Goal: Information Seeking & Learning: Learn about a topic

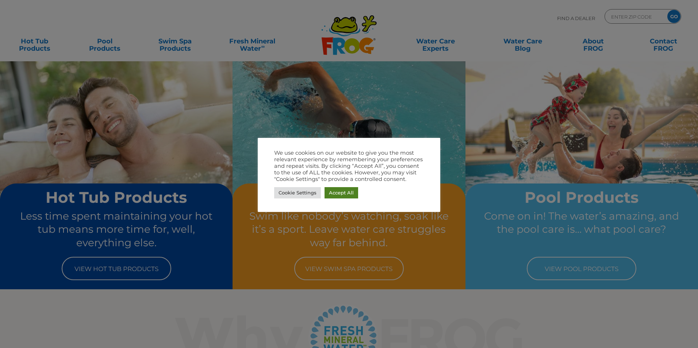
click at [340, 196] on link "Accept All" at bounding box center [342, 192] width 34 height 11
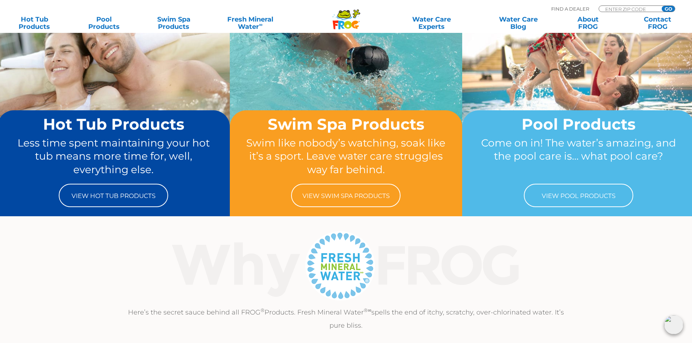
scroll to position [73, 0]
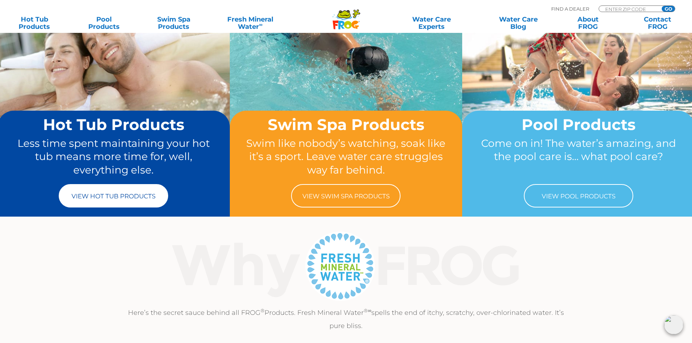
click at [121, 198] on link "View Hot Tub Products" at bounding box center [114, 195] width 110 height 23
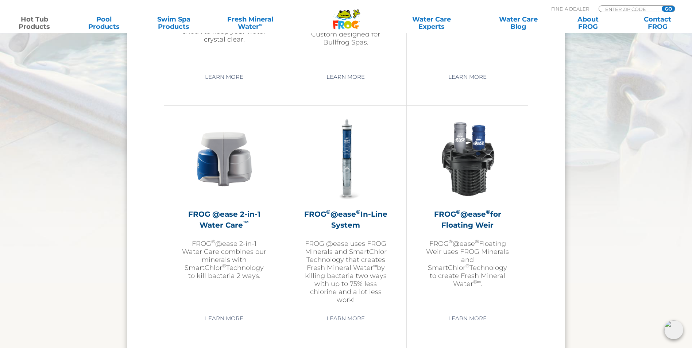
scroll to position [986, 0]
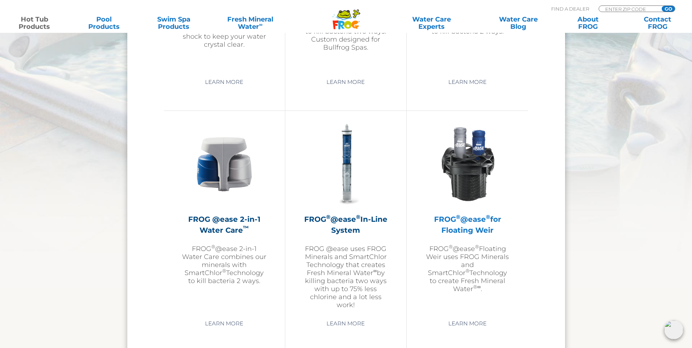
click at [460, 174] on img at bounding box center [468, 164] width 85 height 85
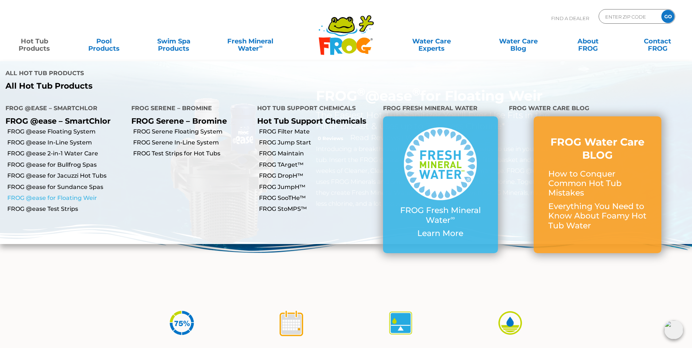
click at [66, 194] on link "FROG @ease for Floating Weir" at bounding box center [66, 198] width 119 height 8
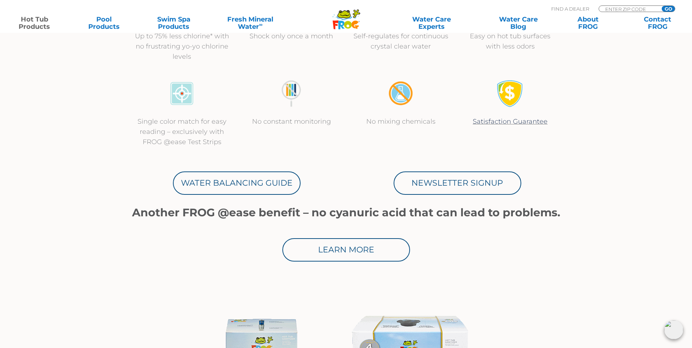
scroll to position [402, 0]
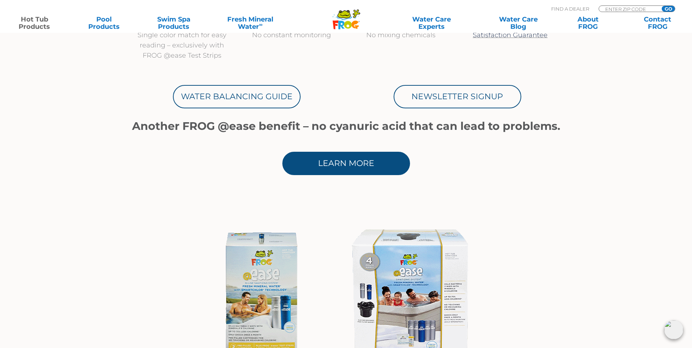
click at [346, 167] on link "Learn More" at bounding box center [347, 163] width 128 height 23
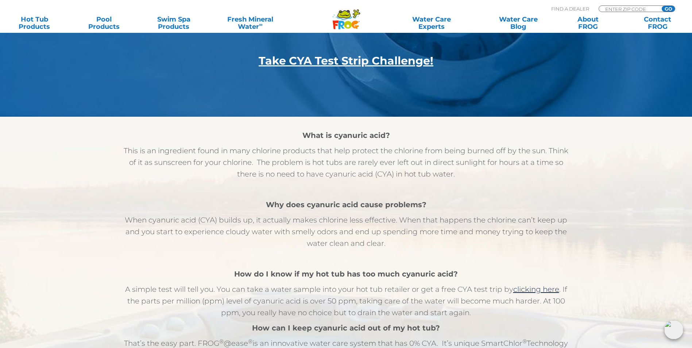
scroll to position [329, 0]
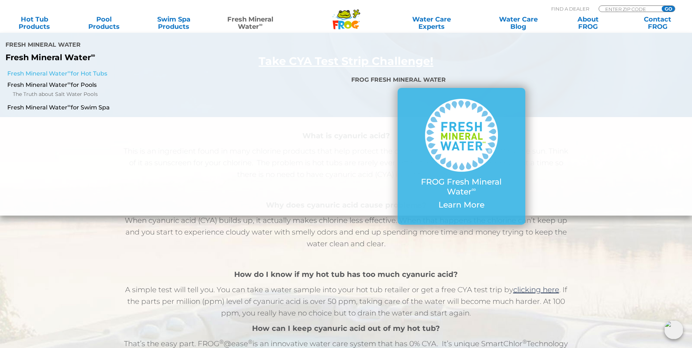
click at [89, 70] on link "Fresh Mineral Water ∞ for Hot Tubs" at bounding box center [118, 74] width 223 height 8
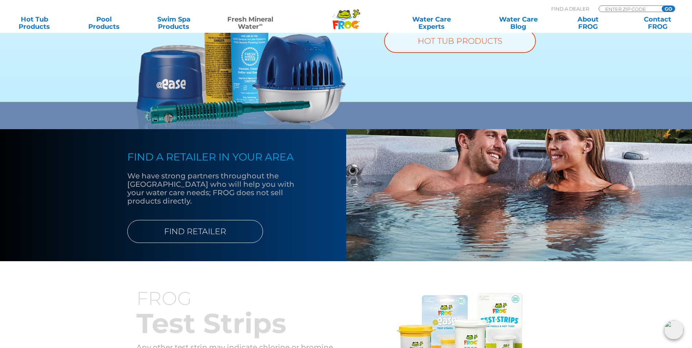
scroll to position [657, 0]
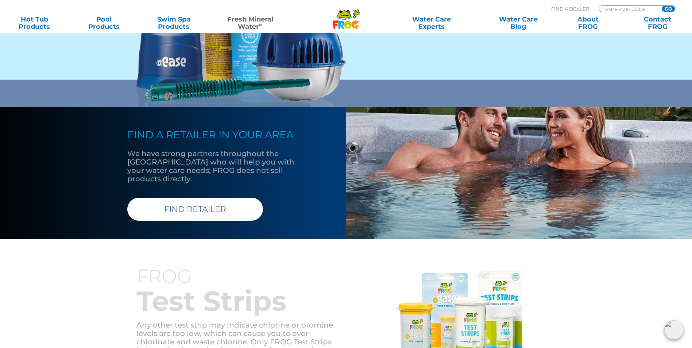
click at [208, 201] on link "FIND RETAILER" at bounding box center [195, 209] width 136 height 23
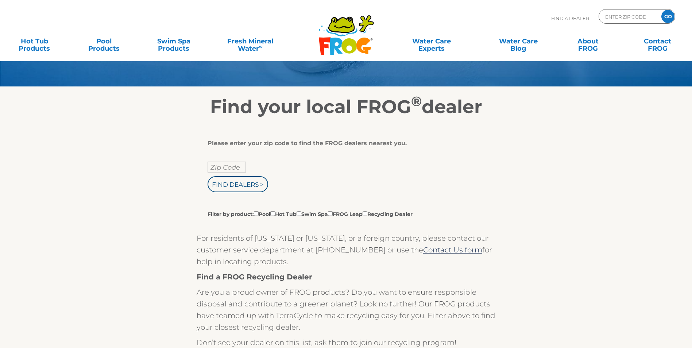
scroll to position [73, 0]
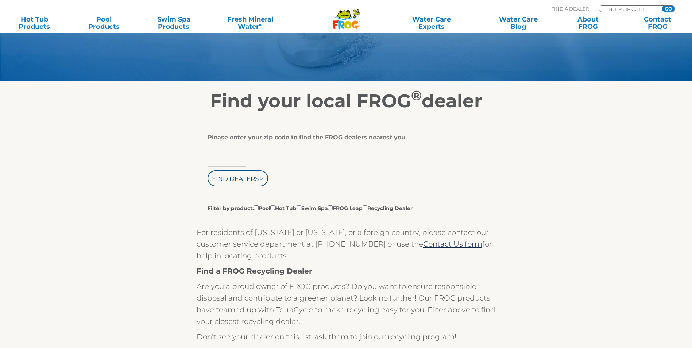
click at [224, 166] on input "text" at bounding box center [227, 161] width 38 height 11
type input "32696"
click at [238, 184] on input "Find Dealers >" at bounding box center [238, 178] width 61 height 16
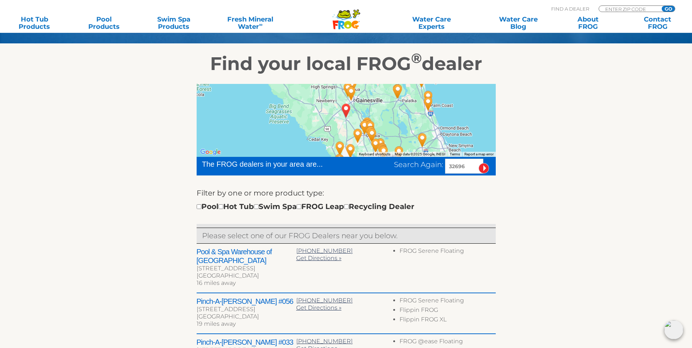
scroll to position [110, 0]
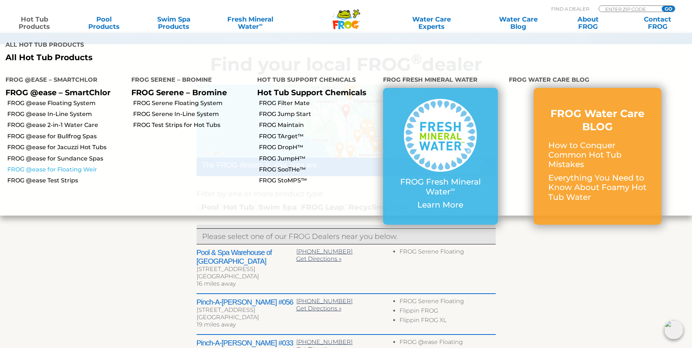
click at [64, 166] on link "FROG @ease for Floating Weir" at bounding box center [66, 170] width 119 height 8
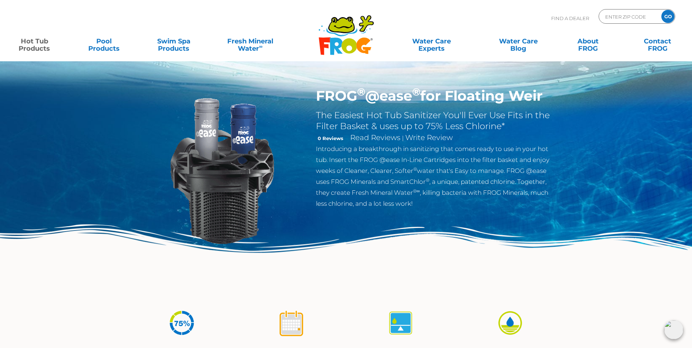
drag, startPoint x: 559, startPoint y: 96, endPoint x: 316, endPoint y: 96, distance: 242.4
click at [315, 96] on div "FROG ® @ease ® for Floating [PERSON_NAME] The Easiest Hot Tub Sanitizer You'll …" at bounding box center [435, 150] width 249 height 125
drag, startPoint x: 316, startPoint y: 96, endPoint x: 355, endPoint y: 94, distance: 39.1
copy h1 "FROG ® @ease ® for Floating [PERSON_NAME]"
